Goal: Task Accomplishment & Management: Manage account settings

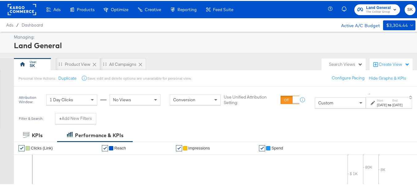
click at [26, 6] on rect at bounding box center [22, 8] width 28 height 11
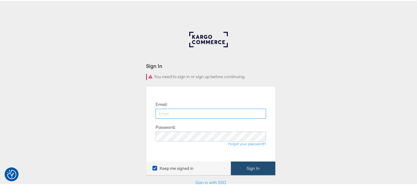
type input "shravan.kumar@kargo.com"
click at [259, 162] on button "Sign In" at bounding box center [253, 167] width 44 height 14
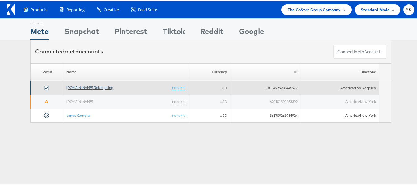
click at [88, 88] on link "Apartments.com Retargeting" at bounding box center [89, 86] width 47 height 5
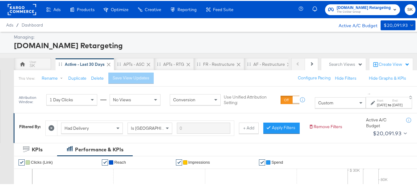
scroll to position [92, 0]
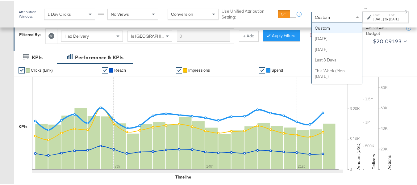
click at [314, 16] on div "Custom" at bounding box center [336, 16] width 50 height 10
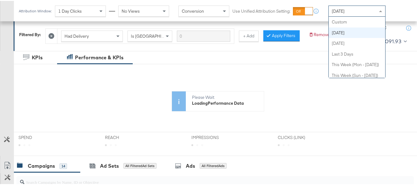
click at [358, 12] on div "Today" at bounding box center [356, 10] width 56 height 10
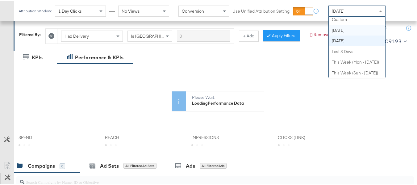
scroll to position [0, 0]
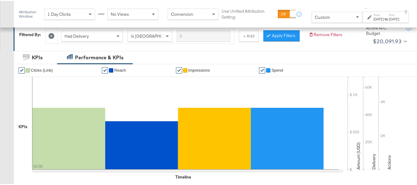
click at [373, 14] on label "Start:" at bounding box center [378, 14] width 10 height 4
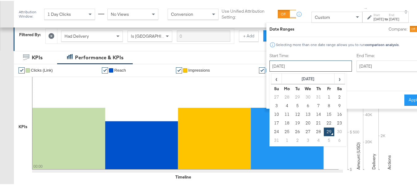
click at [283, 69] on input "[DATE]" at bounding box center [310, 65] width 82 height 11
click at [281, 120] on td "18" at bounding box center [286, 122] width 10 height 9
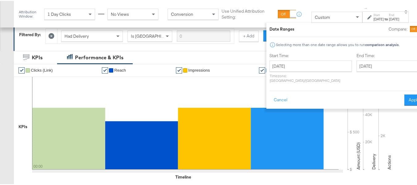
type input "August 18th 2025"
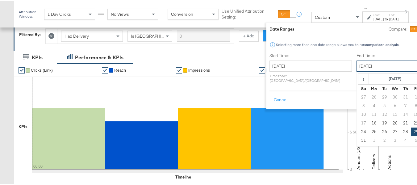
click at [356, 64] on input "[DATE]" at bounding box center [388, 65] width 65 height 11
click at [400, 132] on td "28" at bounding box center [405, 130] width 10 height 9
type input "[DATE]"
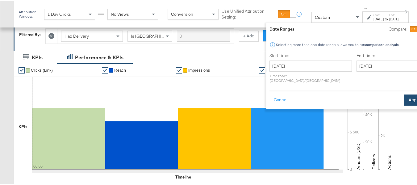
click at [404, 97] on button "Apply" at bounding box center [413, 98] width 19 height 11
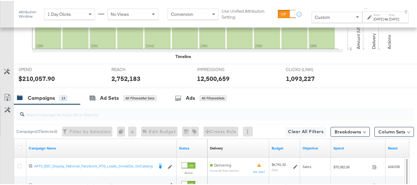
scroll to position [277, 0]
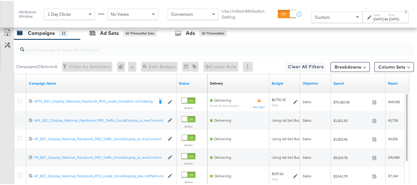
click at [35, 52] on input "search" at bounding box center [201, 46] width 354 height 12
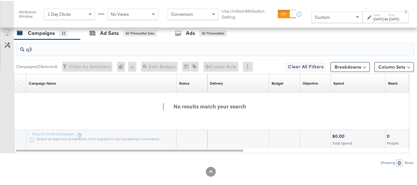
type input "q3p"
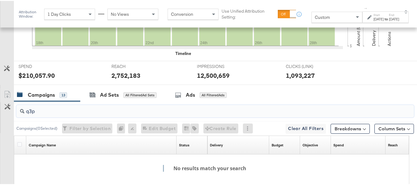
scroll to position [294, 0]
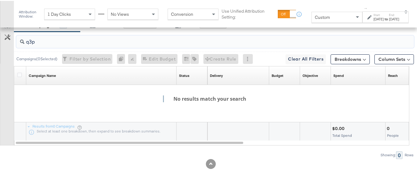
click at [0, 39] on div "q3p Campaigns ( 0 Selected) Filter by Selection Filter 0 campaigns 0 Rename 0 c…" at bounding box center [206, 94] width 413 height 127
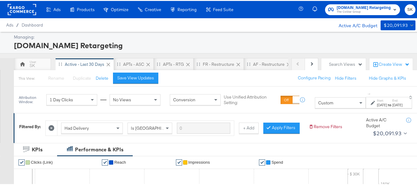
click at [26, 12] on rect at bounding box center [22, 8] width 28 height 11
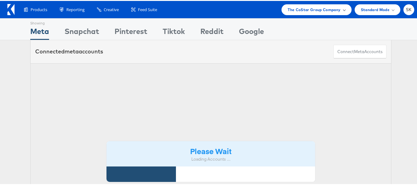
click at [305, 7] on span "The CoStar Group Company" at bounding box center [313, 9] width 53 height 6
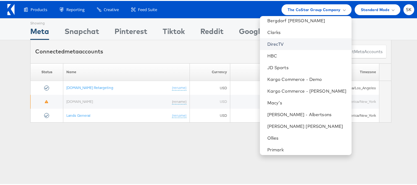
scroll to position [38, 0]
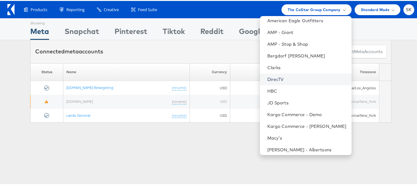
click at [277, 75] on link "DirecTV" at bounding box center [306, 78] width 79 height 6
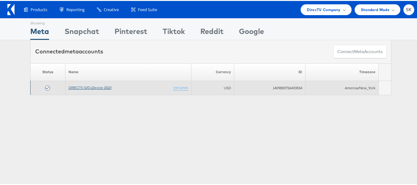
click at [96, 84] on link "DIRECTV SAT+Device 2023" at bounding box center [89, 86] width 43 height 5
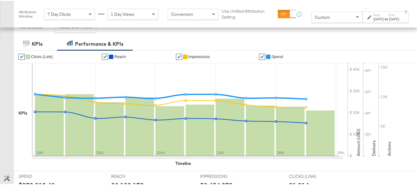
scroll to position [92, 0]
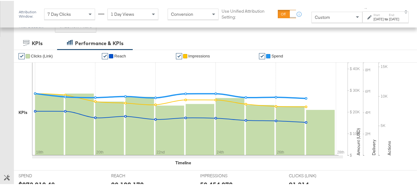
click at [373, 18] on div "Aug 18th 2025" at bounding box center [378, 18] width 10 height 5
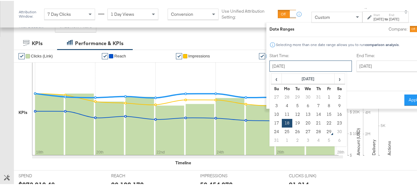
click at [296, 68] on input "August 18th 2025" at bounding box center [310, 65] width 82 height 11
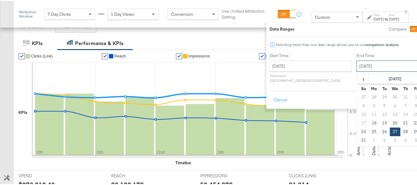
click at [361, 69] on input "August 27th 2025" at bounding box center [388, 65] width 65 height 11
click at [400, 130] on td "28" at bounding box center [405, 130] width 10 height 9
type input "[DATE]"
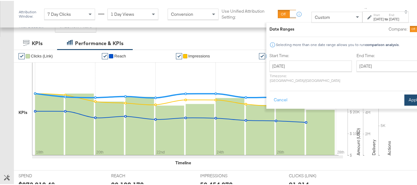
click at [404, 95] on button "Apply" at bounding box center [413, 98] width 19 height 11
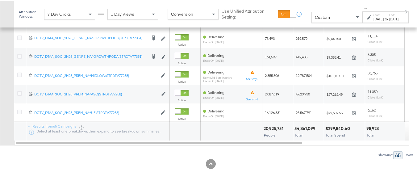
scroll to position [240, 0]
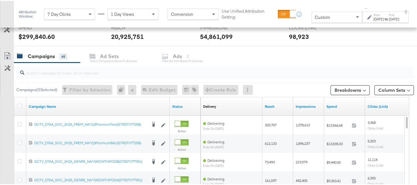
click at [52, 72] on input "search" at bounding box center [201, 69] width 354 height 12
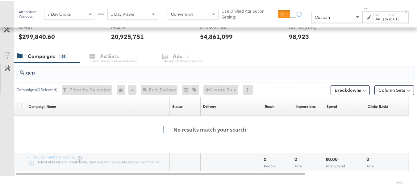
click at [52, 71] on input "qep" at bounding box center [201, 69] width 354 height 12
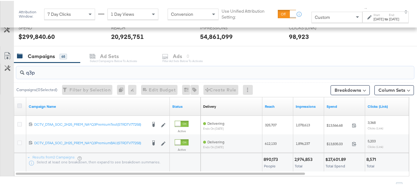
type input "q3p"
click at [18, 103] on icon at bounding box center [19, 104] width 5 height 5
click at [0, 0] on input "checkbox" at bounding box center [0, 0] width 0 height 0
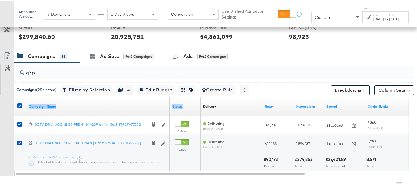
drag, startPoint x: 168, startPoint y: 99, endPoint x: 204, endPoint y: 99, distance: 36.1
click at [14, 96] on div "Campaign Name Status Delivery Sorting Unavailable Reach Impressions Spend Click…" at bounding box center [14, 96] width 0 height 0
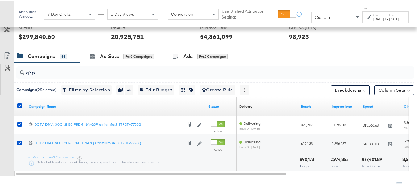
click at [191, 162] on div "Results from 2 Campaigns Select at least one breakdown, then expand to see brea…" at bounding box center [115, 161] width 179 height 18
drag, startPoint x: 204, startPoint y: 101, endPoint x: 154, endPoint y: 101, distance: 49.9
click at [154, 101] on div "Campaign Name" at bounding box center [115, 105] width 179 height 18
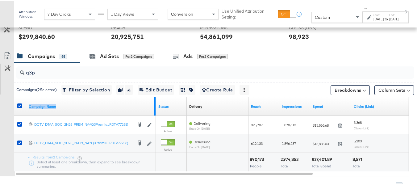
drag, startPoint x: 154, startPoint y: 102, endPoint x: 172, endPoint y: 101, distance: 18.5
click at [172, 101] on div "Campaign Name Status" at bounding box center [100, 105] width 172 height 18
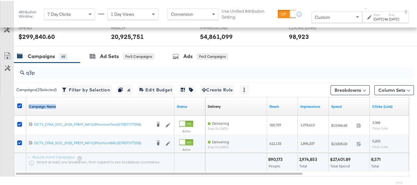
click at [153, 106] on link "Campaign Name" at bounding box center [100, 105] width 143 height 5
click at [59, 107] on link "Campaign Name ↓" at bounding box center [100, 105] width 143 height 5
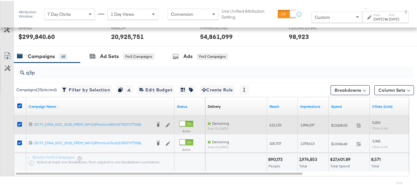
click at [342, 125] on span "$13,835.03" at bounding box center [342, 124] width 23 height 5
copy div "$13,835.03"
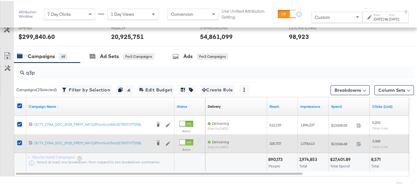
click at [339, 142] on span "$13,566.68" at bounding box center [342, 142] width 23 height 5
copy div "$13,566.68"
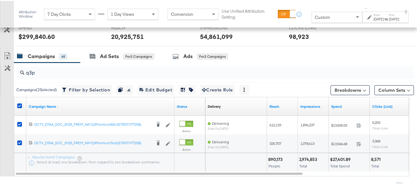
click at [332, 153] on div "$27,401.89 Total Spend" at bounding box center [348, 161] width 41 height 18
click at [373, 19] on div "[DATE]" at bounding box center [378, 18] width 10 height 5
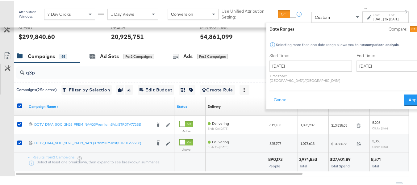
click at [290, 20] on div "Attribution Window: 7 Day Clicks 1 Day Views Conversion Use Unified Attribution…" at bounding box center [215, 13] width 403 height 27
drag, startPoint x: 261, startPoint y: 90, endPoint x: 267, endPoint y: 79, distance: 12.7
click at [269, 93] on button "Cancel" at bounding box center [280, 98] width 22 height 11
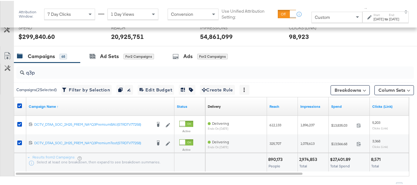
click at [311, 21] on div "Custom" at bounding box center [336, 16] width 50 height 10
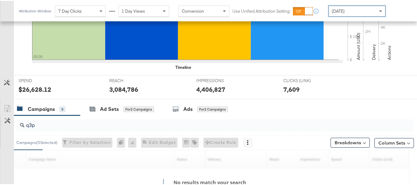
scroll to position [234, 0]
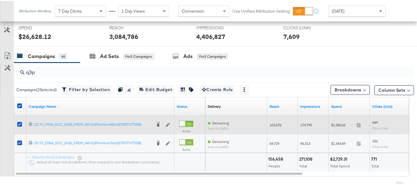
click at [341, 124] on span "$1,385.62" at bounding box center [342, 123] width 23 height 5
copy div "$1,385.62"
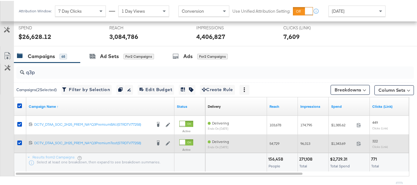
click at [336, 142] on span "$1,343.69" at bounding box center [342, 142] width 23 height 5
copy div "$1,343.69"
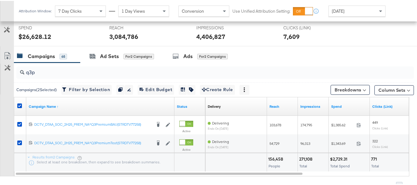
click at [326, 153] on div "271,108 Total" at bounding box center [313, 161] width 31 height 18
click at [344, 9] on span "Yesterday" at bounding box center [337, 10] width 13 height 6
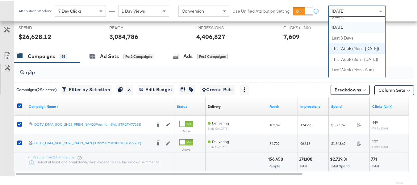
scroll to position [0, 0]
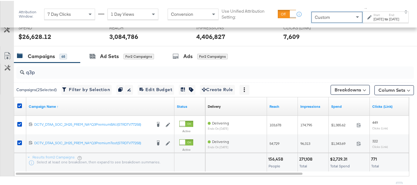
click at [373, 18] on div "Aug 29th 2025" at bounding box center [378, 18] width 10 height 5
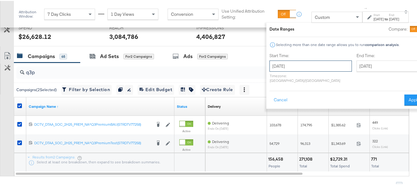
click at [297, 64] on input "August 29th 2025" at bounding box center [310, 65] width 82 height 11
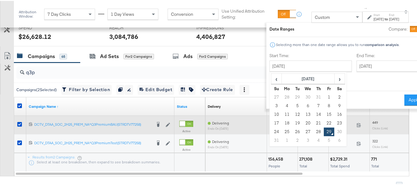
click at [281, 123] on td "18" at bounding box center [286, 122] width 10 height 9
type input "August 18th 2025"
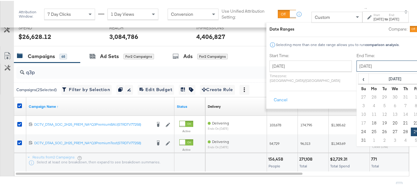
click at [364, 67] on input "August 29th 2025" at bounding box center [388, 65] width 65 height 11
click at [400, 130] on td "28" at bounding box center [405, 130] width 10 height 9
type input "August 28th 2025"
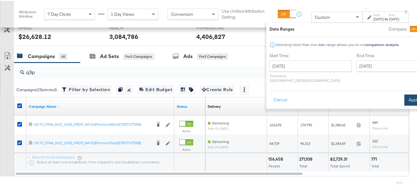
click at [404, 95] on button "Apply" at bounding box center [413, 98] width 19 height 11
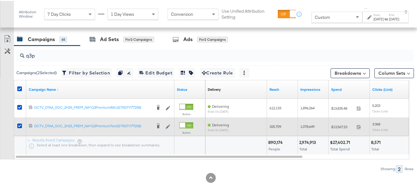
scroll to position [271, 0]
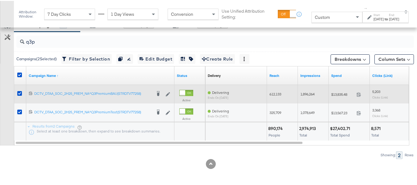
click at [335, 92] on span "$13,835.48" at bounding box center [342, 93] width 23 height 5
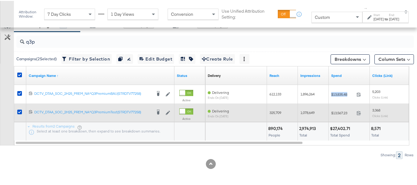
copy div "$13,835.48"
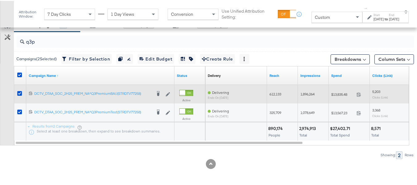
click at [273, 97] on div "612,133" at bounding box center [282, 93] width 31 height 10
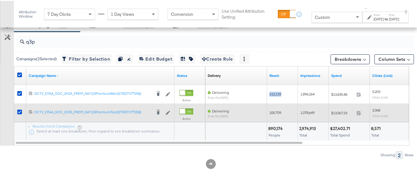
copy span "612,133"
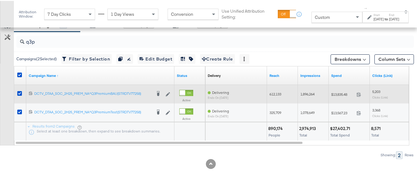
click at [309, 92] on span "1,896,264" at bounding box center [307, 93] width 14 height 5
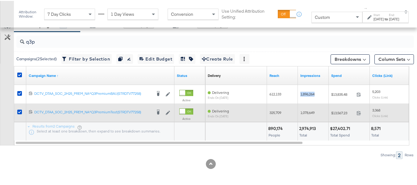
copy span "1,896,264"
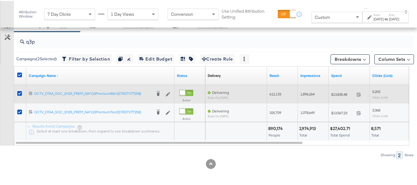
click at [377, 89] on span "5,203" at bounding box center [376, 90] width 8 height 5
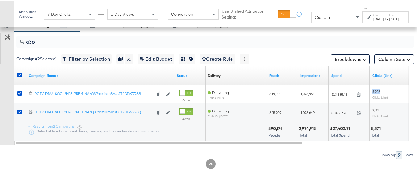
copy span "5,203"
click at [249, 129] on div at bounding box center [236, 130] width 57 height 6
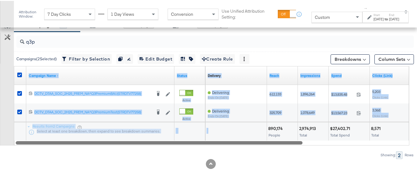
drag, startPoint x: 252, startPoint y: 139, endPoint x: 298, endPoint y: 129, distance: 47.2
click at [322, 142] on div "Campaign Name ↑ Status Delivery Sorting Unavailable Reach Impressions Spend Cli…" at bounding box center [211, 104] width 395 height 79
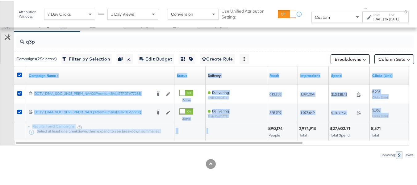
click at [298, 129] on div "2,974,913 Total" at bounding box center [313, 130] width 31 height 18
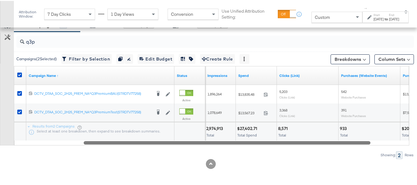
drag, startPoint x: 288, startPoint y: 143, endPoint x: 384, endPoint y: 141, distance: 96.5
click at [370, 141] on div at bounding box center [227, 141] width 286 height 5
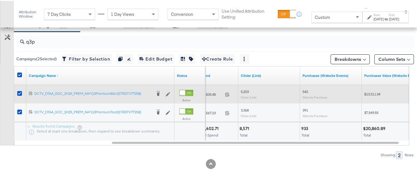
click at [300, 90] on div "542 Website Purchases" at bounding box center [331, 93] width 62 height 14
copy span "542"
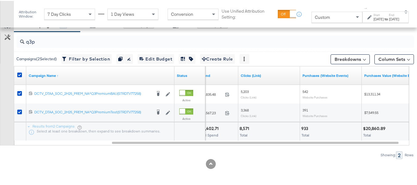
click at [232, 132] on div "Total Spend" at bounding box center [217, 134] width 38 height 4
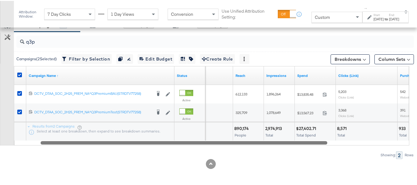
drag, startPoint x: 242, startPoint y: 140, endPoint x: 182, endPoint y: 133, distance: 59.9
click at [153, 134] on div "Campaign Name ↑ Status Delivery Sorting Unavailable Reach Impressions Spend Cli…" at bounding box center [211, 104] width 395 height 79
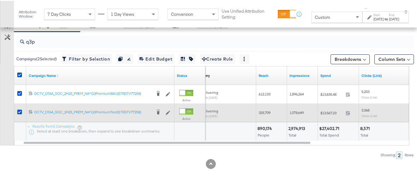
click at [323, 114] on div "$13,567.23 13567.23" at bounding box center [338, 112] width 41 height 10
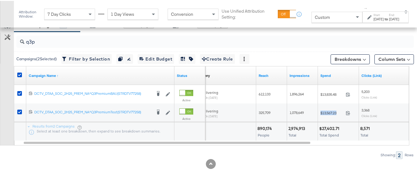
copy div "$13,567.23"
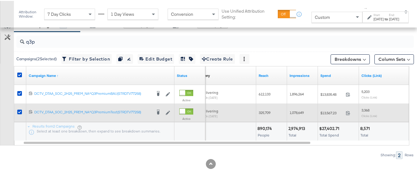
click at [273, 113] on div "325,709" at bounding box center [271, 111] width 26 height 5
click at [265, 110] on span "325,709" at bounding box center [264, 111] width 12 height 5
click at [298, 110] on span "1,078,649" at bounding box center [296, 111] width 14 height 5
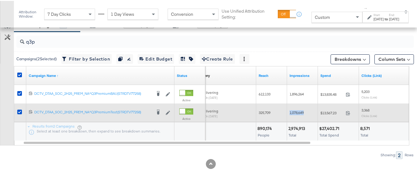
click at [298, 110] on span "1,078,649" at bounding box center [296, 111] width 14 height 5
click at [363, 112] on div "3,368 Clicks (Link)" at bounding box center [389, 112] width 57 height 10
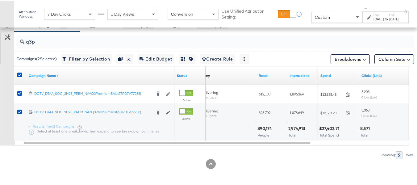
click at [326, 127] on div "$27,402.71" at bounding box center [330, 128] width 22 height 6
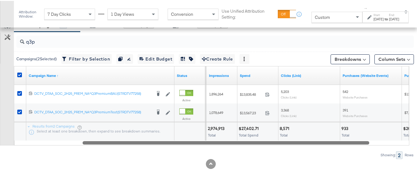
drag, startPoint x: 302, startPoint y: 143, endPoint x: 351, endPoint y: 127, distance: 51.1
click at [369, 141] on div at bounding box center [225, 141] width 286 height 5
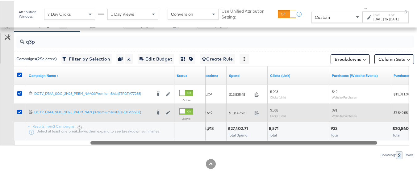
click at [334, 110] on span "391" at bounding box center [334, 109] width 6 height 5
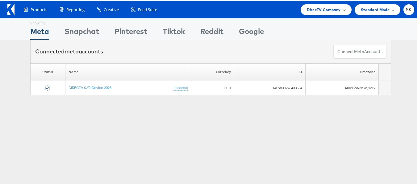
click at [319, 8] on span "DirecTV Company" at bounding box center [323, 9] width 34 height 6
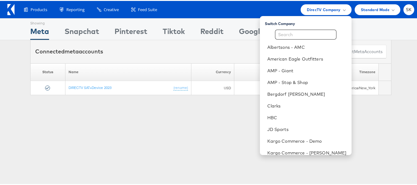
scroll to position [100, 0]
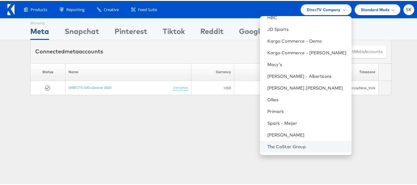
click at [285, 146] on link "The CoStar Group" at bounding box center [306, 145] width 79 height 6
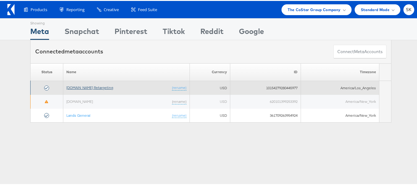
click at [98, 87] on link "[DOMAIN_NAME] Retargeting" at bounding box center [89, 86] width 47 height 5
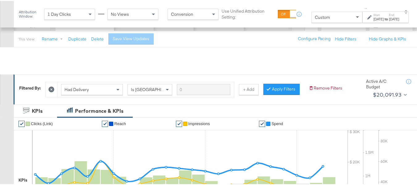
scroll to position [123, 0]
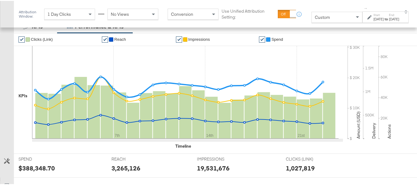
click at [320, 17] on div "Custom" at bounding box center [336, 16] width 50 height 10
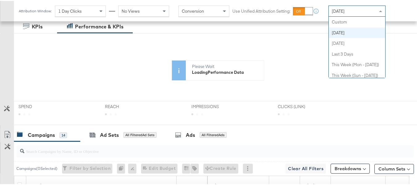
click at [347, 12] on div "[DATE]" at bounding box center [356, 10] width 56 height 10
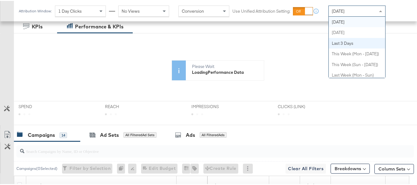
scroll to position [2, 0]
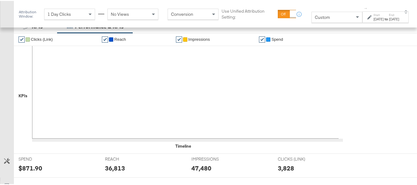
click at [375, 14] on div "Start: Aug 29th 2025 to End: Aug 29th 2025" at bounding box center [386, 16] width 26 height 9
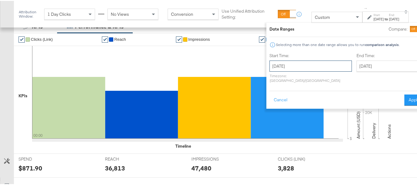
click at [292, 70] on input "[DATE]" at bounding box center [310, 65] width 82 height 11
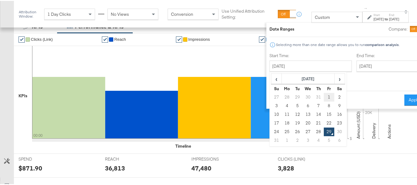
click at [324, 94] on td "1" at bounding box center [329, 96] width 10 height 9
type input "[DATE]"
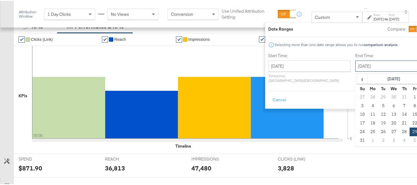
click at [355, 64] on input "[DATE]" at bounding box center [387, 65] width 65 height 11
click at [399, 128] on td "28" at bounding box center [404, 130] width 10 height 9
type input "[DATE]"
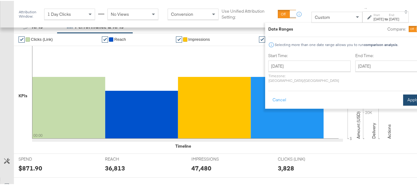
click at [403, 94] on button "Apply" at bounding box center [412, 98] width 19 height 11
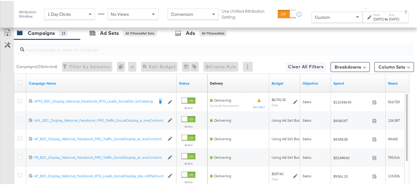
click at [50, 52] on input "search" at bounding box center [201, 46] width 354 height 12
paste input "APTS_B2C_Display_National_Facebook_RTG_Leads_SocialDisplay_Retargeting_Diamond_…"
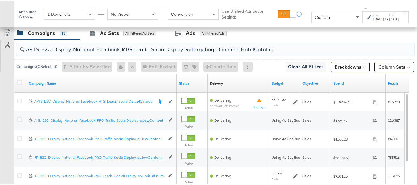
scroll to position [276, 0]
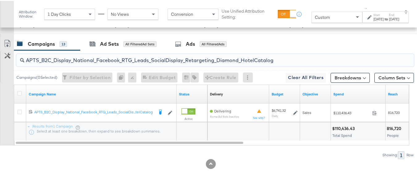
click at [62, 61] on input "APTS_B2C_Display_National_Facebook_RTG_Leads_SocialDisplay_Retargeting_Diamond_…" at bounding box center [201, 57] width 354 height 12
paste input "alwayson_Retargeting_DARE24_DiamondPlatinum"
click at [64, 62] on input "APTS_B2C_Display_National_Facebook_RTG_Leads_SocialDisplay_alwayson_Retargeting…" at bounding box center [201, 57] width 354 height 12
paste input "FR_B2C_Display_National_Facebook_RTG_Leads_SocialDisplay_alwayson_Retargeting_FR"
click at [88, 60] on input "FR_B2C_Display_National_Facebook_RTG_Leads_SocialDisplay_alwayson_Retargeting_F…" at bounding box center [201, 57] width 354 height 12
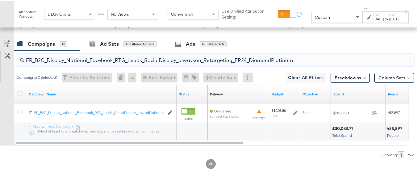
paste input "AF_B2C_Display_National_Facebook_RTG_Leads_SocialDisplay_alwayson_Retargeting_AF"
click at [97, 55] on input "AF_B2C_Display_National_Facebook_RTG_Leads_SocialDisplay_alwayson_Retargeting_A…" at bounding box center [201, 57] width 354 height 12
paste input "HL_B2C_Display_National_Facebook_RTG_Leads_SocialDisplay_alwayson_Retargeting_A…"
click at [68, 57] on input "AHL_B2C_Display_National_Facebook_RTG_Leads_SocialDisplay_alwayson_Retargeting_…" at bounding box center [201, 57] width 354 height 12
paste input "PTS_B2C_Display_National_Facebook_PRO_Traffic_SocialDisplay_alwayson_ASC_DARE24…"
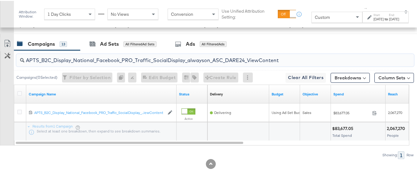
click at [104, 57] on input "APTS_B2C_Display_National_Facebook_PRO_Traffic_SocialDisplay_alwayson_ASC_DARE2…" at bounding box center [201, 57] width 354 height 12
paste input "Leads_SocialDisplay_alwayson_ASC_DARE24_Purchase"
click at [76, 56] on input "APTS_B2C_Display_National_Facebook_PRO_Leads_SocialDisplay_alwayson_ASC_DARE24_…" at bounding box center [201, 57] width 354 height 12
paste input "F_B2C_Display_National_Facebook_PRO_Traffic_SocialDisplay_alwayson_ASC_AF24_Vie…"
click at [78, 54] on input "AF_B2C_Display_National_Facebook_PRO_Traffic_SocialDisplay_alwayson_ASC_AF24_Vi…" at bounding box center [201, 57] width 354 height 12
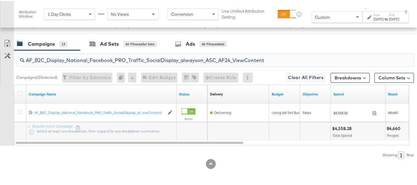
paste input "FR_B2C_Display_National_Facebook_PRO_Traffic_SocialDisplay_alwayson_ASC_FR"
click at [95, 59] on input "FR_B2C_Display_National_Facebook_PRO_Traffic_SocialDisplay_alwayson_ASC_FR24_Vi…" at bounding box center [201, 57] width 354 height 12
paste input "AHL_B2C_Display_National_Facebook_PRO_Traffic_SocialDisplay_alwayson_ASC_AHL"
type input "AHL_B2C_Display_National_Facebook_PRO_Traffic_SocialDisplay_alwayson_ASC_AHL24_…"
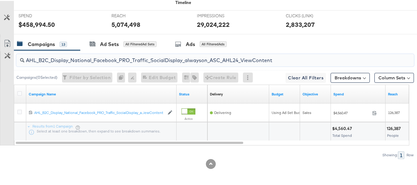
scroll to position [0, 0]
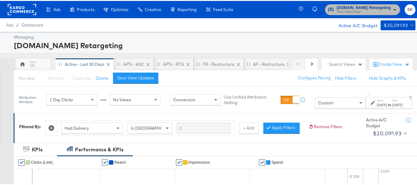
click at [347, 11] on span "The CoStar Group" at bounding box center [363, 11] width 54 height 5
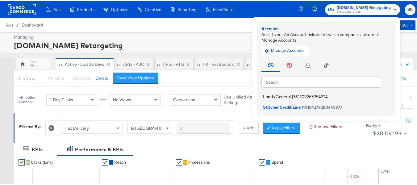
click at [283, 94] on span "Lands General" at bounding box center [277, 95] width 28 height 5
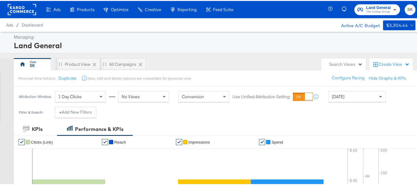
scroll to position [62, 0]
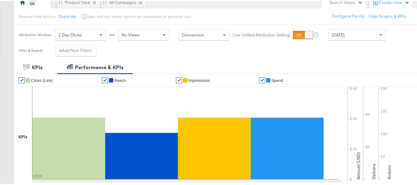
click at [342, 31] on span "[DATE]" at bounding box center [337, 34] width 13 height 6
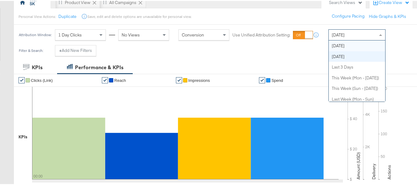
scroll to position [0, 0]
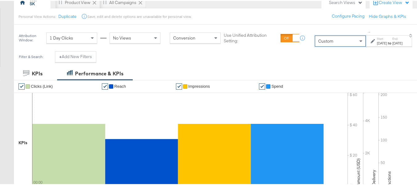
click at [376, 38] on label "Start:" at bounding box center [381, 38] width 10 height 4
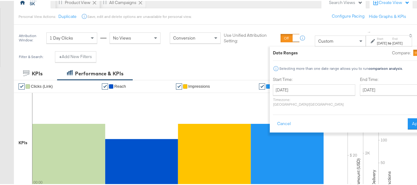
click at [300, 78] on label "Start Time:" at bounding box center [314, 79] width 82 height 6
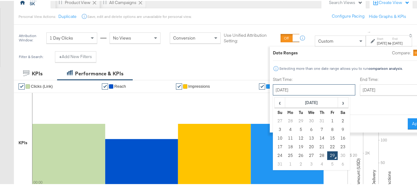
click at [300, 89] on input "[DATE]" at bounding box center [314, 88] width 82 height 11
click at [327, 118] on td "1" at bounding box center [332, 120] width 10 height 9
type input "[DATE]"
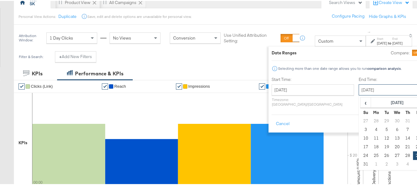
click at [385, 88] on input "[DATE]" at bounding box center [390, 88] width 65 height 11
click at [402, 154] on td "28" at bounding box center [407, 154] width 10 height 9
type input "[DATE]"
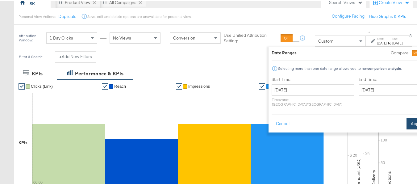
click at [406, 117] on button "Apply" at bounding box center [415, 122] width 19 height 11
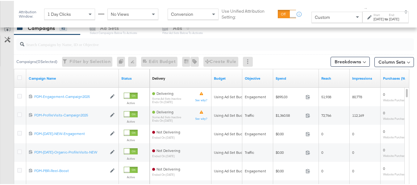
scroll to position [268, 0]
click at [48, 45] on input "search" at bounding box center [201, 41] width 354 height 12
paste input "B2C_LAND_KC_RT_Sig_24"
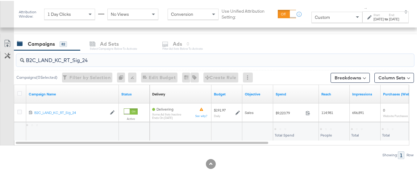
scroll to position [253, 0]
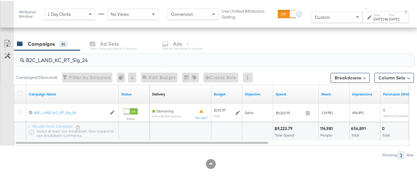
click at [74, 52] on input "B2C_LAND_KC_RT_Sig_24" at bounding box center [201, 57] width 354 height 12
paste input "B_Ecommerce_KC_Retargeting_LW&LOA_Traffic"
click at [64, 56] on input "B2B_Ecommerce_KC_Retargeting_LW&LOA_Traffic" at bounding box center [201, 57] width 354 height 12
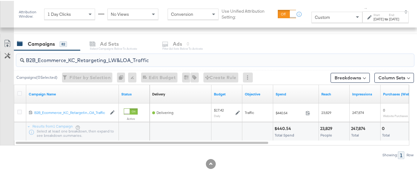
click at [64, 56] on input "B2B_Ecommerce_KC_Retargeting_LW&LOA_Traffic" at bounding box center [201, 57] width 354 height 12
paste input "KC_Retargeting_Prospects & Clients_Conversions"
click at [73, 59] on input "B2B_KC_Retargeting_Prospects & Clients_Conversions" at bounding box center [201, 57] width 354 height 12
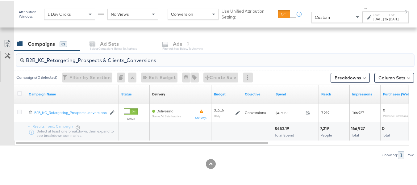
click at [73, 59] on input "B2B_KC_Retargeting_Prospects & Clients_Conversions" at bounding box center [201, 57] width 354 height 12
paste input "C_LAND_KC_Pros_Sig"
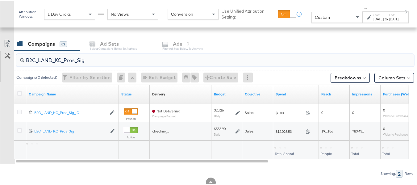
scroll to position [268, 0]
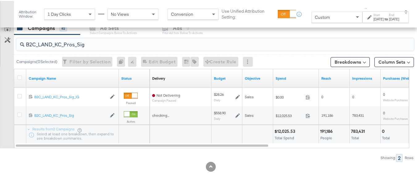
type input "B2C_LAND_KC_Pros_Sig"
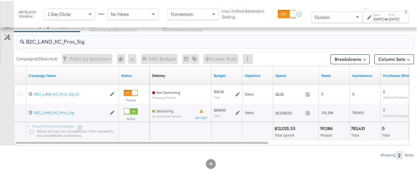
scroll to position [0, 0]
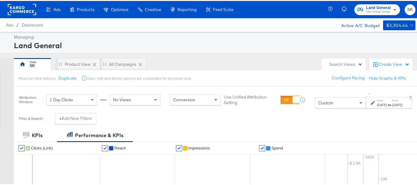
click at [25, 16] on div at bounding box center [22, 8] width 28 height 17
click at [24, 11] on rect at bounding box center [22, 8] width 28 height 11
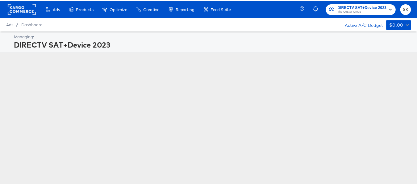
scroll to position [0, 0]
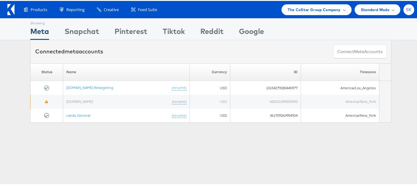
click at [405, 8] on span "SK" at bounding box center [408, 9] width 6 height 4
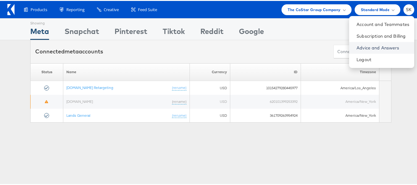
click at [360, 46] on link "Advice and Answers" at bounding box center [382, 47] width 53 height 6
click at [374, 46] on link "Advice and Answers" at bounding box center [382, 47] width 53 height 6
click at [356, 60] on link "Logout" at bounding box center [382, 58] width 53 height 6
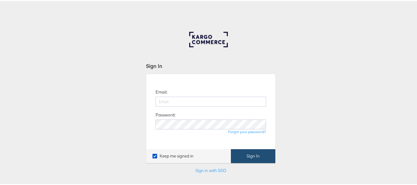
type input "[PERSON_NAME][EMAIL_ADDRESS][DOMAIN_NAME]"
click at [256, 153] on button "Sign In" at bounding box center [253, 155] width 44 height 14
